Goal: Task Accomplishment & Management: Complete application form

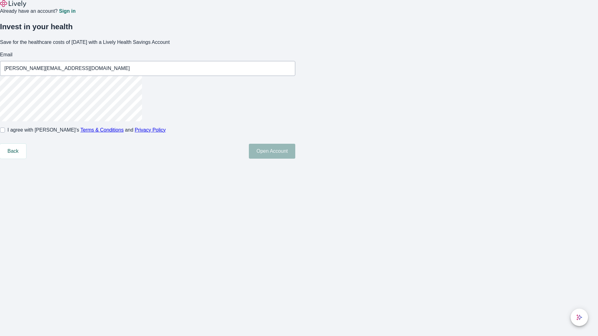
click at [5, 133] on input "I agree with Lively’s Terms & Conditions and Privacy Policy" at bounding box center [2, 130] width 5 height 5
checkbox input "true"
click at [295, 159] on button "Open Account" at bounding box center [272, 151] width 46 height 15
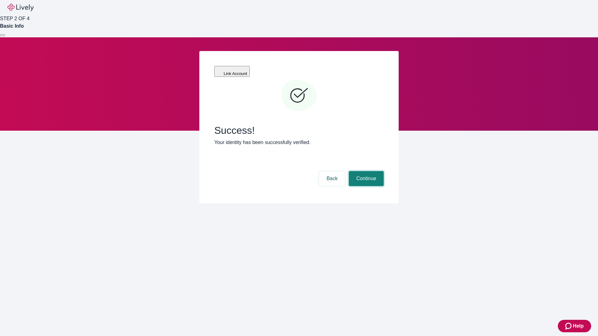
click at [365, 171] on button "Continue" at bounding box center [366, 178] width 35 height 15
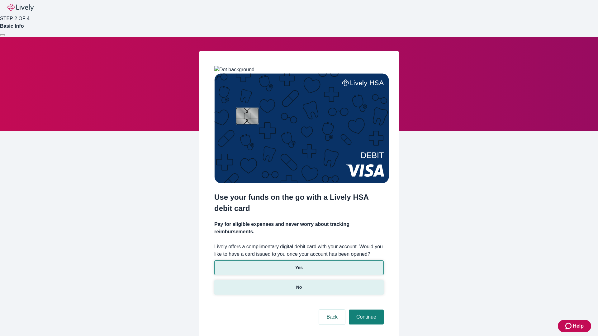
click at [298, 284] on p "No" at bounding box center [299, 287] width 6 height 7
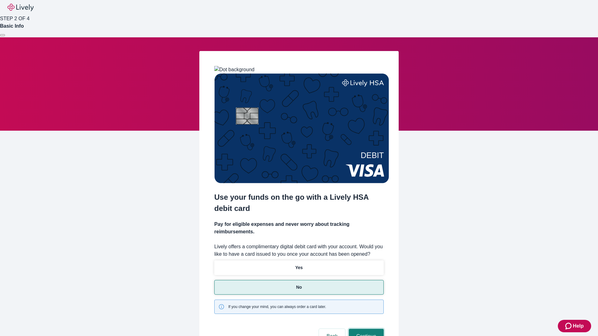
click at [365, 329] on button "Continue" at bounding box center [366, 336] width 35 height 15
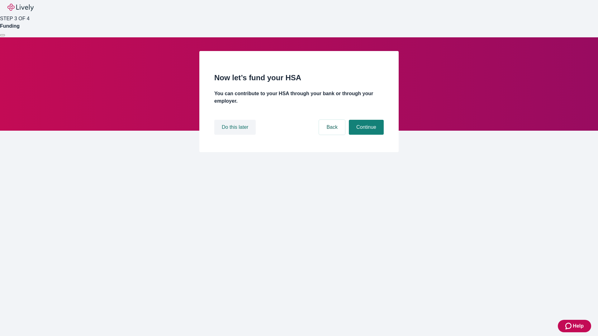
click at [236, 135] on button "Do this later" at bounding box center [234, 127] width 41 height 15
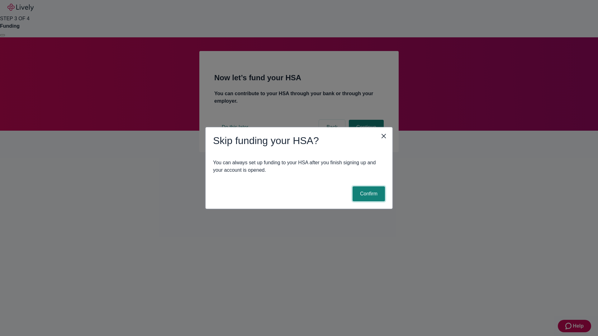
click at [368, 194] on button "Confirm" at bounding box center [368, 193] width 32 height 15
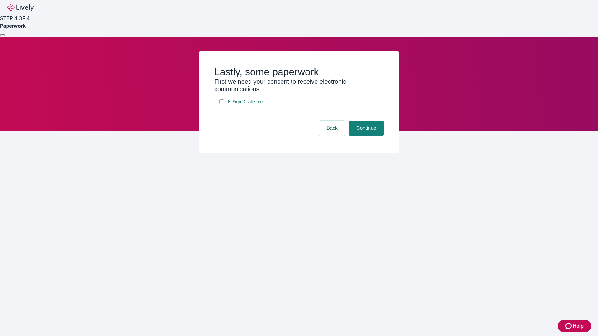
click at [222, 104] on input "E-Sign Disclosure" at bounding box center [221, 101] width 5 height 5
checkbox input "true"
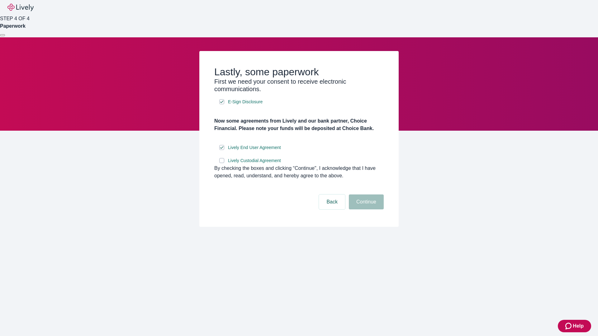
click at [222, 163] on input "Lively Custodial Agreement" at bounding box center [221, 160] width 5 height 5
checkbox input "true"
click at [365, 209] on button "Continue" at bounding box center [366, 202] width 35 height 15
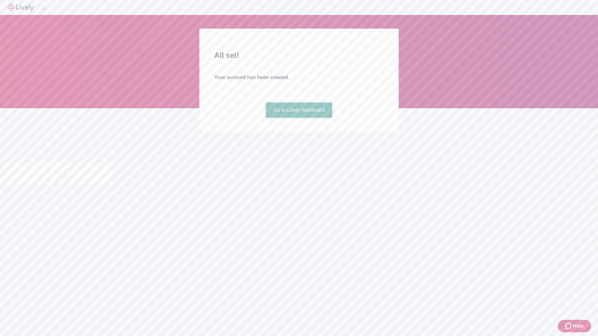
click at [298, 118] on link "Go to Lively dashboard" at bounding box center [299, 110] width 66 height 15
